Goal: Task Accomplishment & Management: Manage account settings

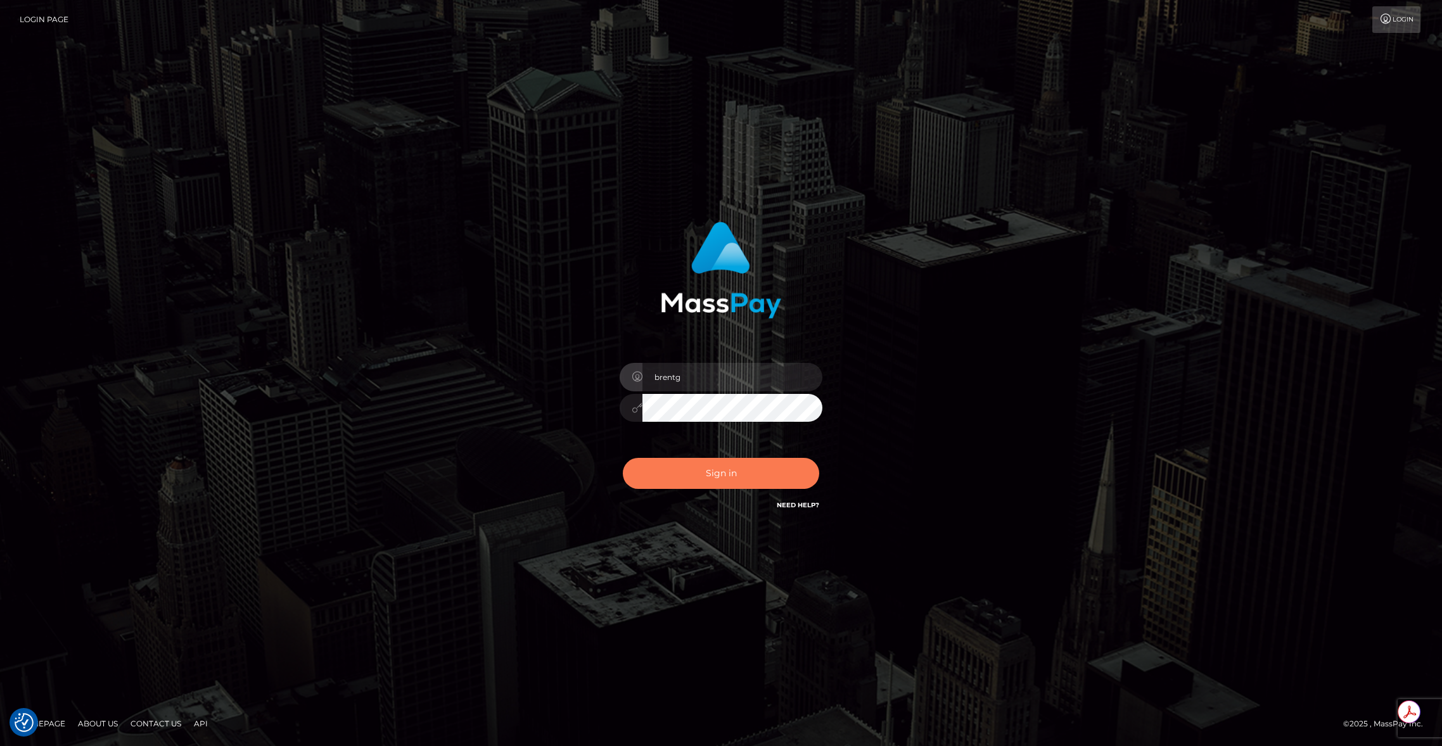
click at [743, 485] on button "Sign in" at bounding box center [721, 473] width 196 height 31
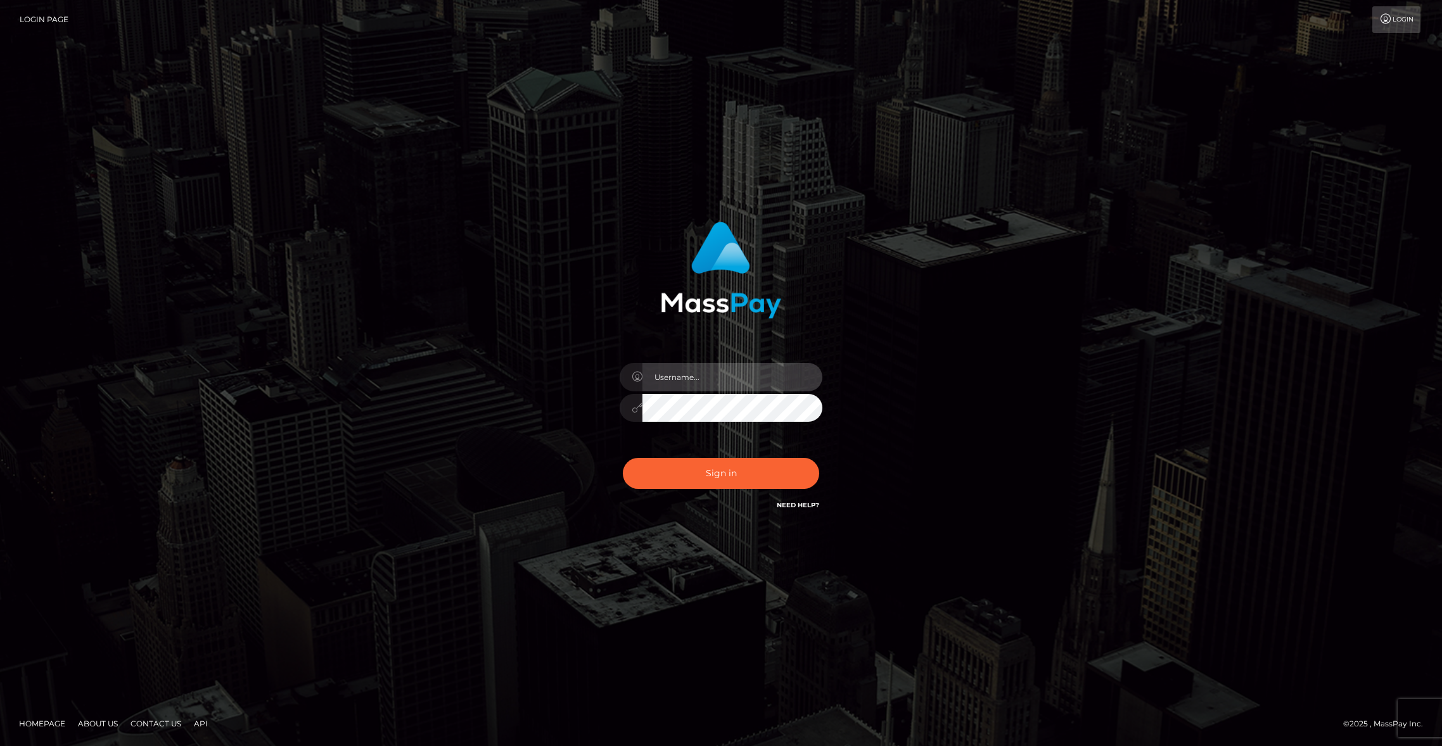
type input "brentg"
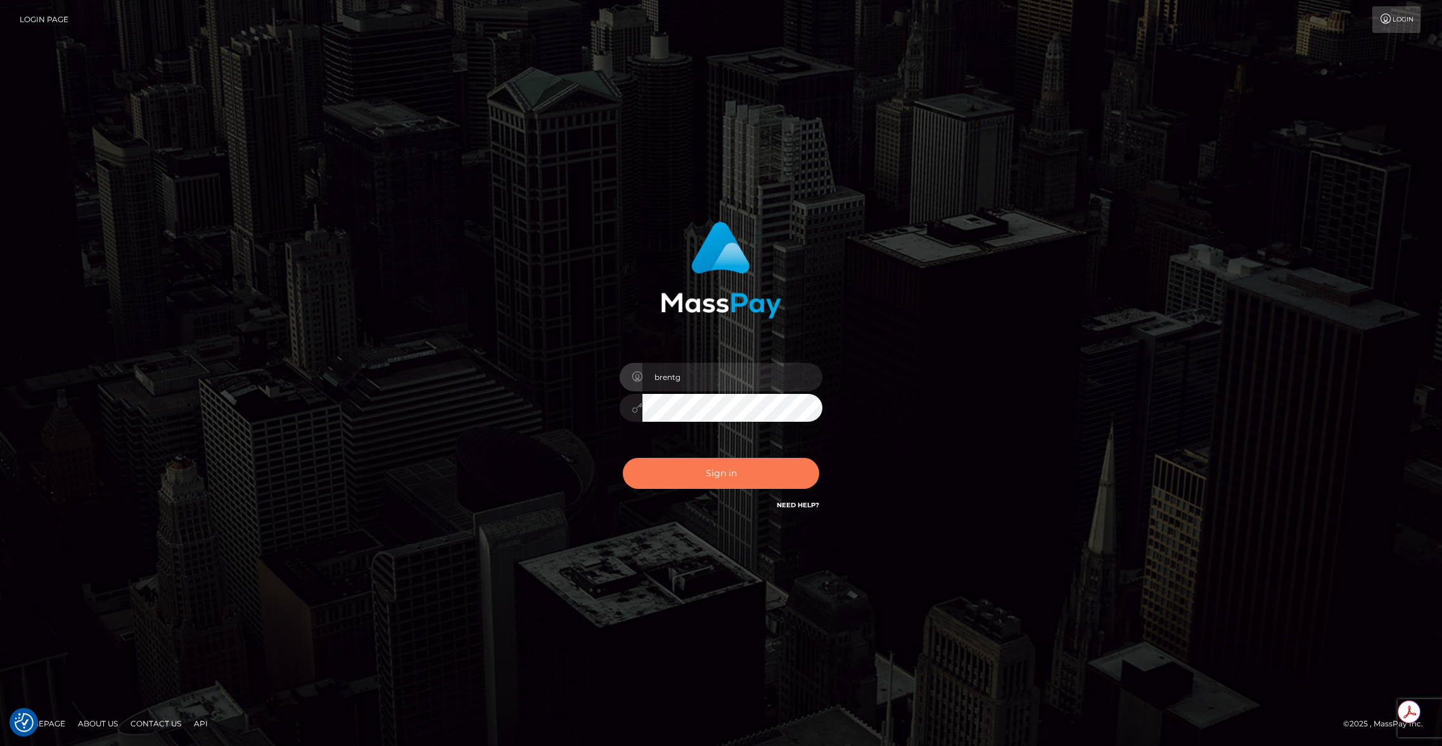
click at [752, 488] on button "Sign in" at bounding box center [721, 473] width 196 height 31
